Goal: Task Accomplishment & Management: Use online tool/utility

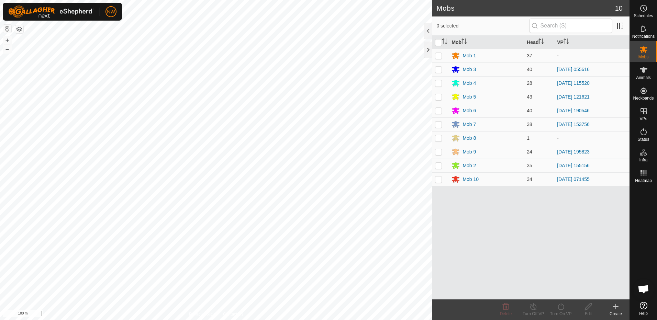
click at [437, 56] on p-checkbox at bounding box center [438, 55] width 7 height 5
checkbox input "true"
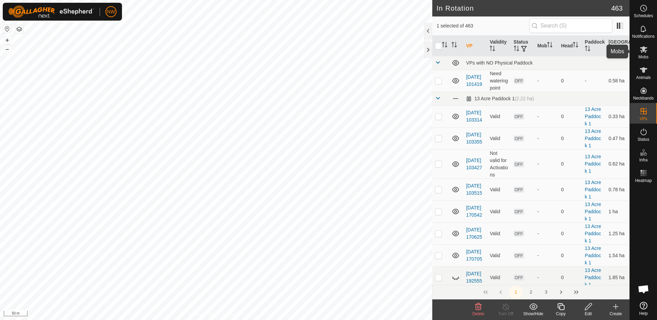
click at [647, 51] on icon at bounding box center [643, 49] width 8 height 8
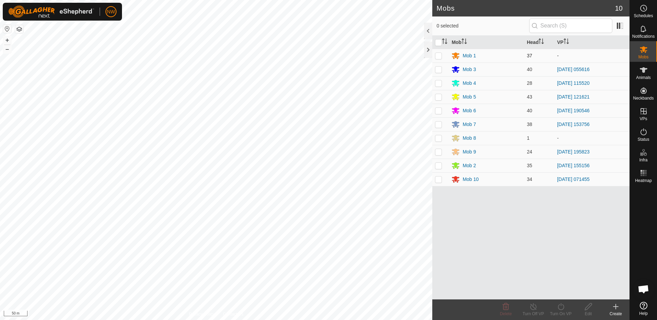
click at [439, 54] on p-checkbox at bounding box center [438, 55] width 7 height 5
checkbox input "true"
click at [563, 306] on icon at bounding box center [560, 306] width 6 height 7
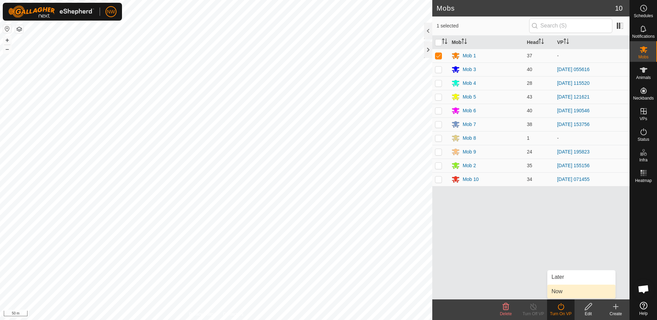
click at [566, 286] on link "Now" at bounding box center [581, 292] width 68 height 14
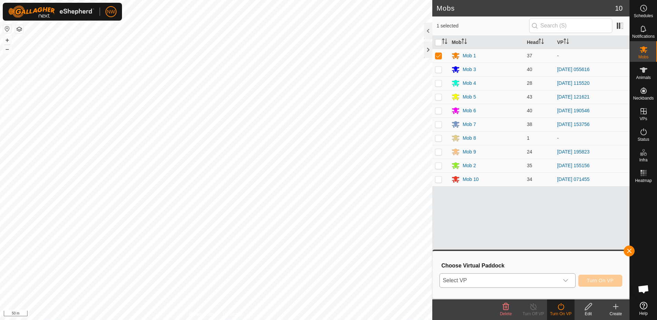
click at [567, 280] on icon "dropdown trigger" at bounding box center [565, 280] width 5 height 5
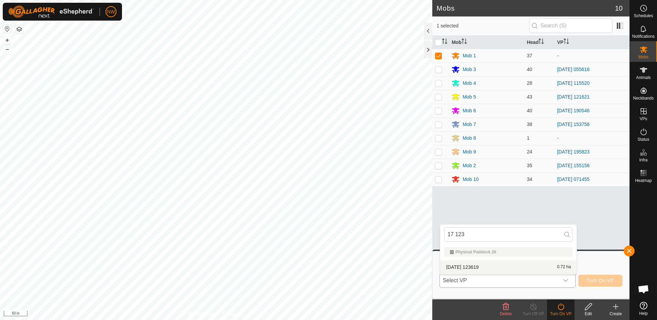
type input "17 123"
click at [503, 267] on li "[DATE] 123619 0.72 ha" at bounding box center [508, 267] width 136 height 14
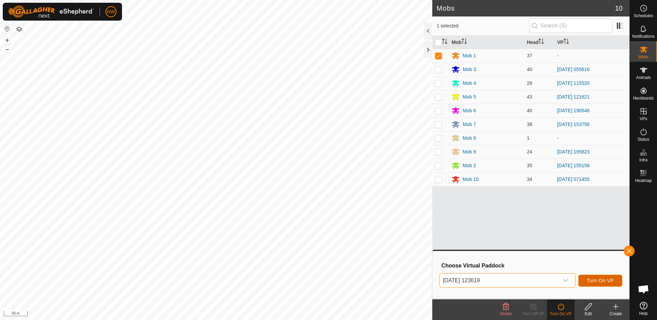
click at [598, 279] on span "Turn On VP" at bounding box center [600, 280] width 27 height 5
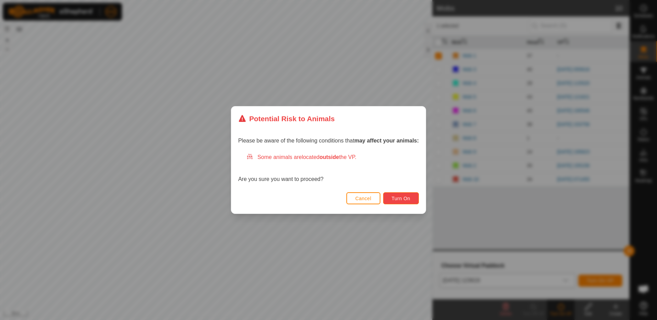
click at [404, 196] on span "Turn On" at bounding box center [401, 198] width 19 height 5
